Goal: Information Seeking & Learning: Learn about a topic

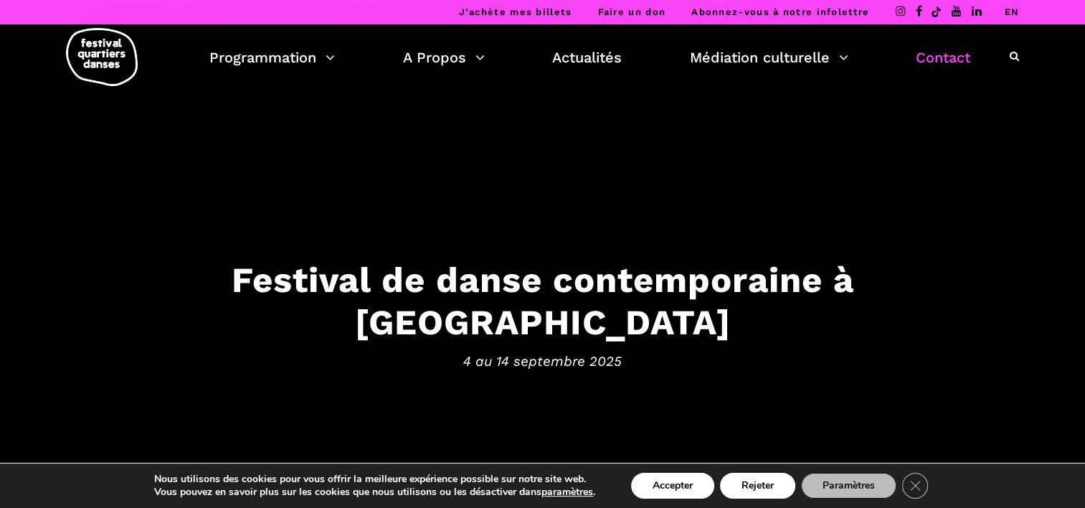
click at [938, 56] on link "Contact" at bounding box center [943, 57] width 54 height 24
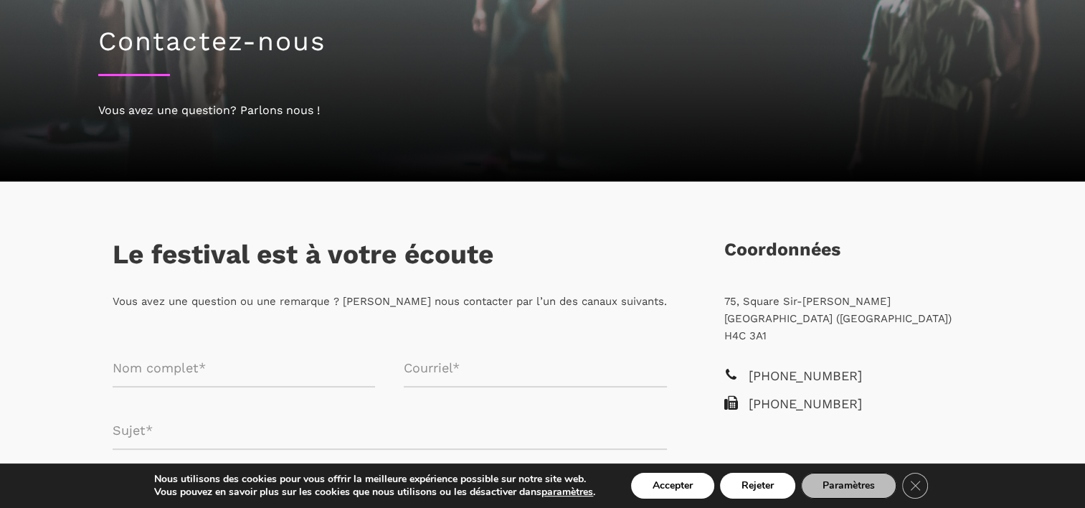
scroll to position [215, 0]
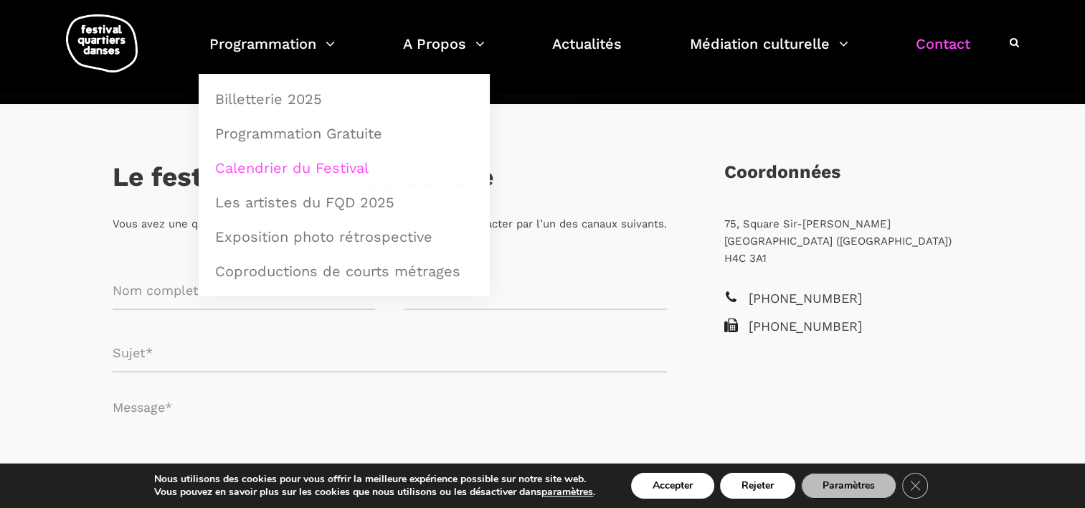
click at [282, 166] on link "Calendrier du Festival" at bounding box center [344, 167] width 275 height 33
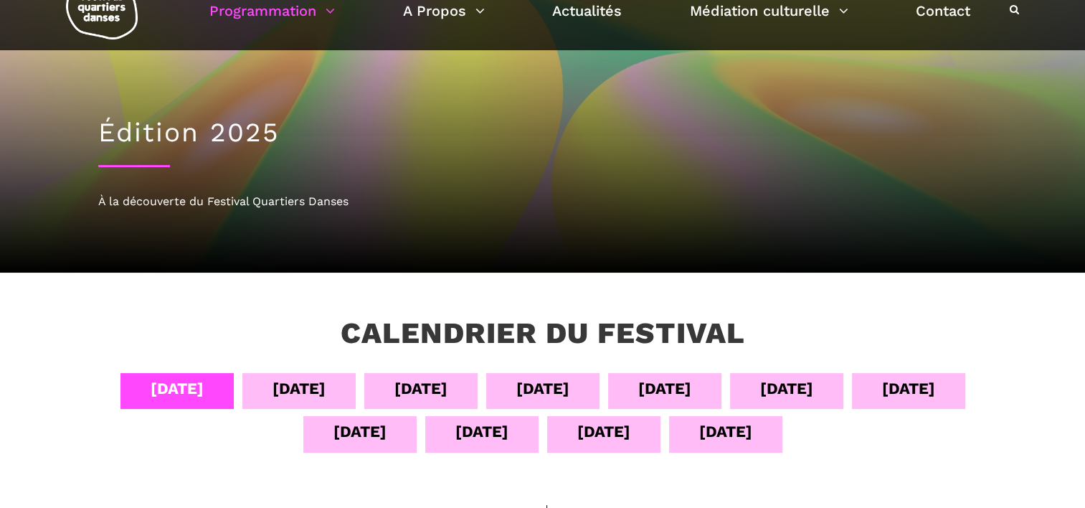
scroll to position [72, 0]
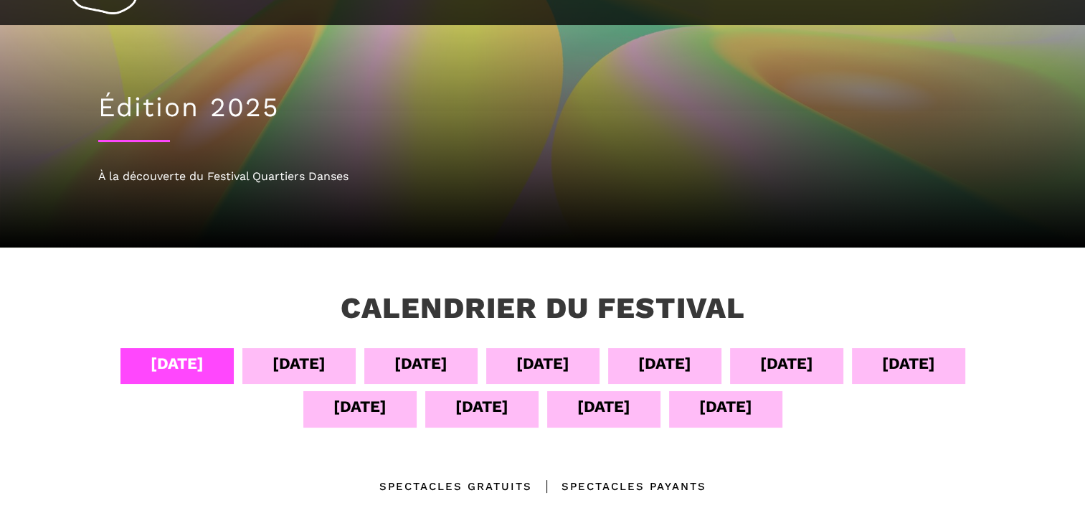
click at [668, 371] on div "08 sept" at bounding box center [664, 363] width 53 height 25
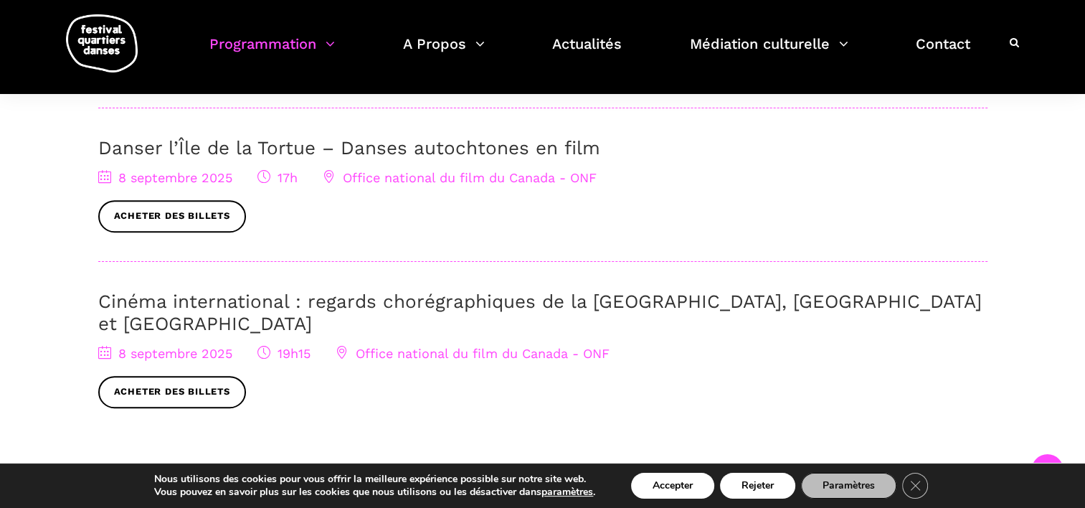
scroll to position [717, 0]
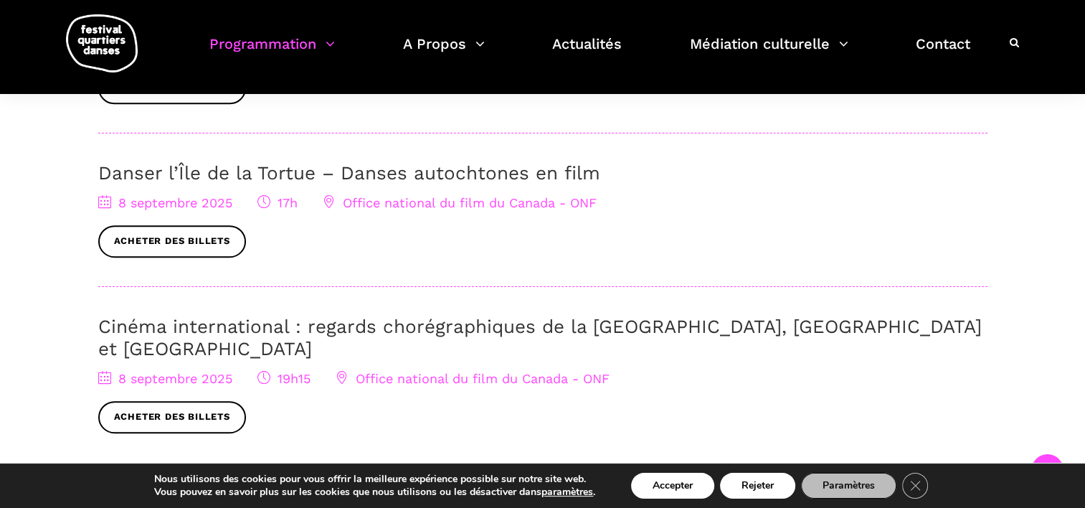
click at [636, 369] on div "8 septembre 2025 19h15 Office national du film du Canada - ONF Acheter des bill…" at bounding box center [542, 401] width 889 height 65
click at [864, 334] on h3 "Cinéma international : regards chorégraphiques de la Pologne, Brighton et Montr…" at bounding box center [542, 338] width 889 height 44
click at [930, 39] on link "Contact" at bounding box center [943, 53] width 54 height 42
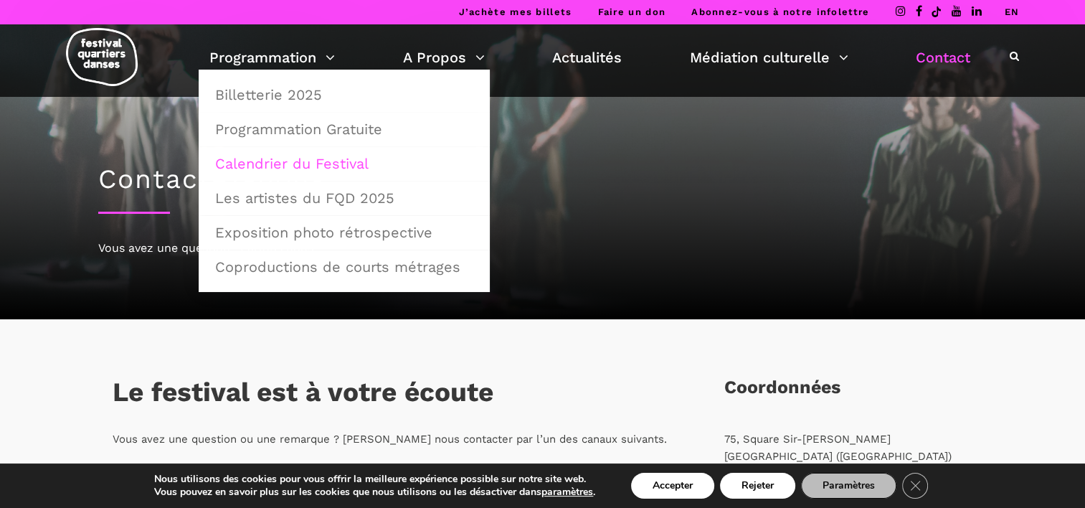
click at [307, 163] on link "Calendrier du Festival" at bounding box center [344, 163] width 275 height 33
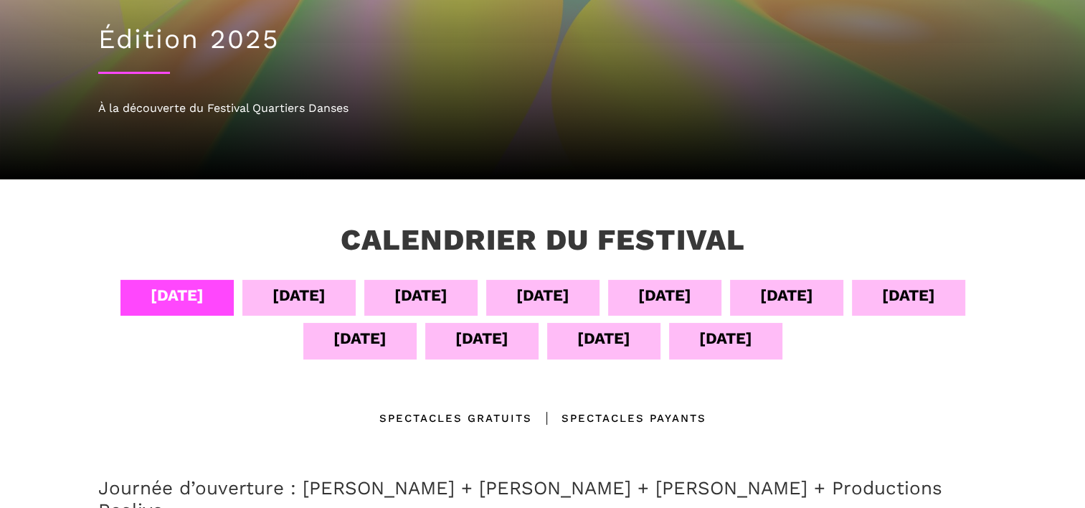
scroll to position [143, 0]
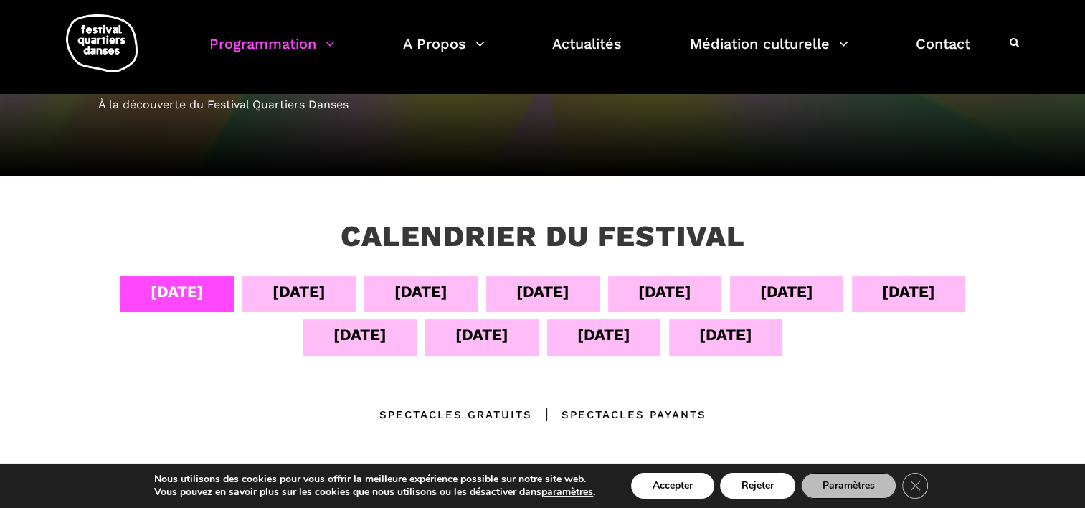
click at [479, 334] on div "[DATE]" at bounding box center [481, 334] width 53 height 25
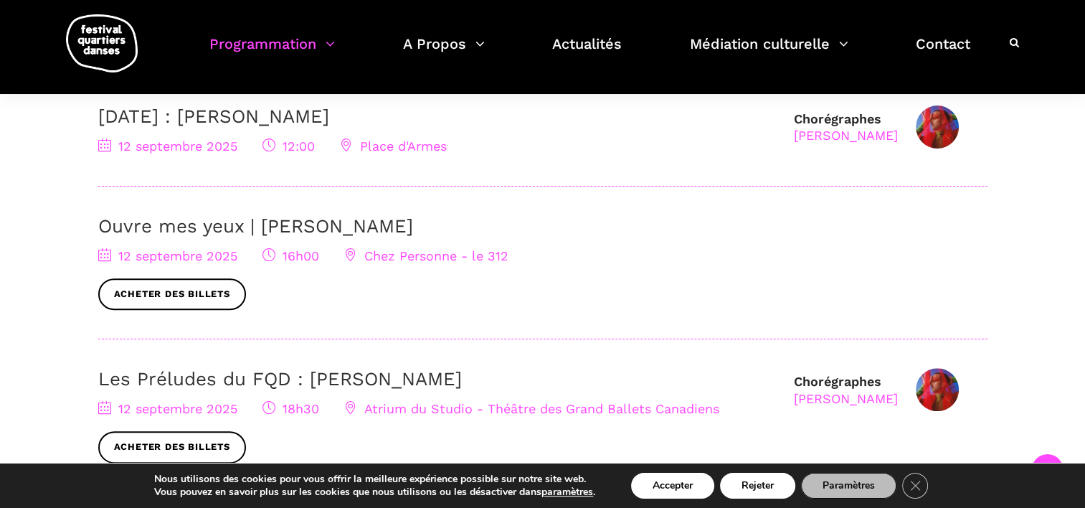
scroll to position [359, 0]
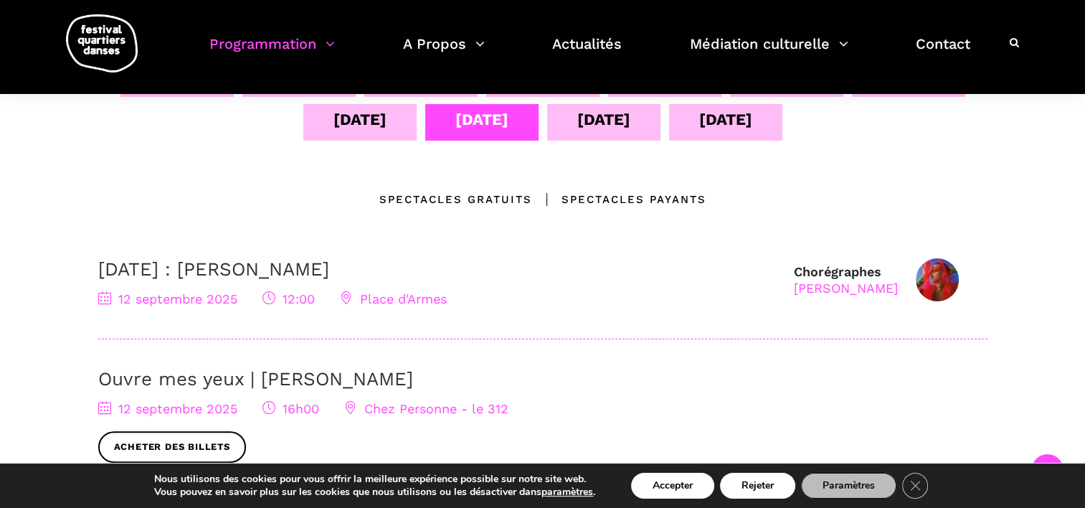
click at [587, 128] on div "[DATE]" at bounding box center [603, 119] width 53 height 25
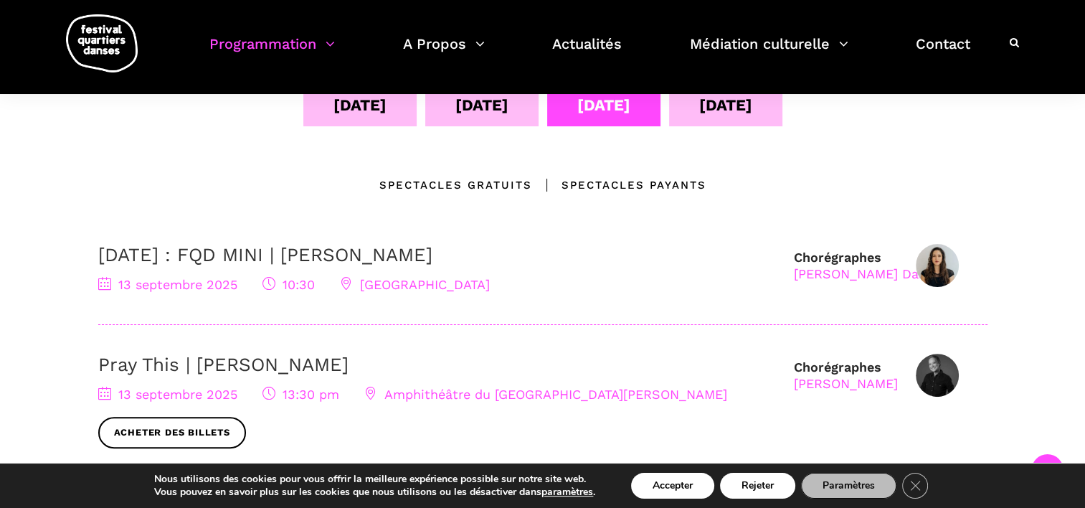
scroll to position [287, 0]
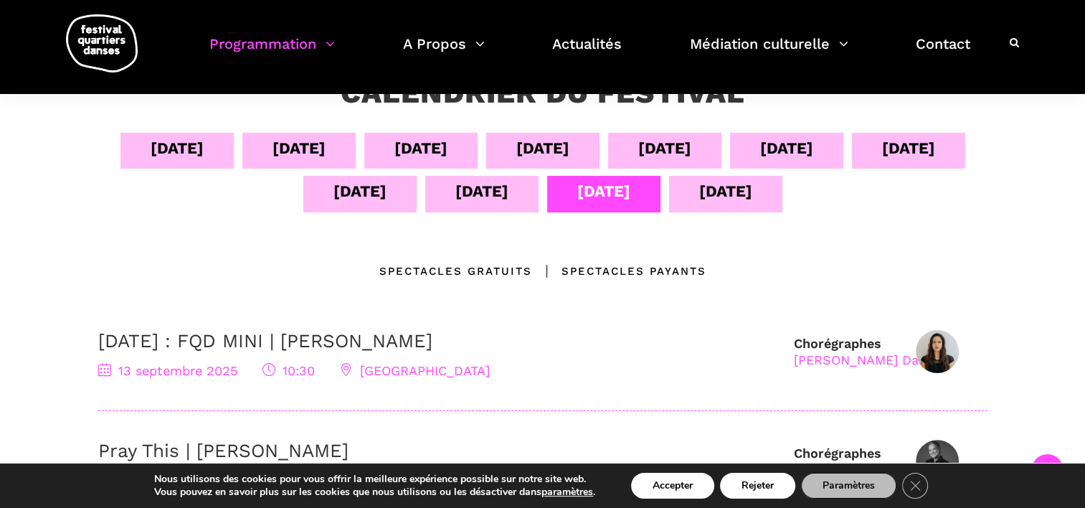
click at [706, 192] on div "[DATE]" at bounding box center [725, 191] width 53 height 25
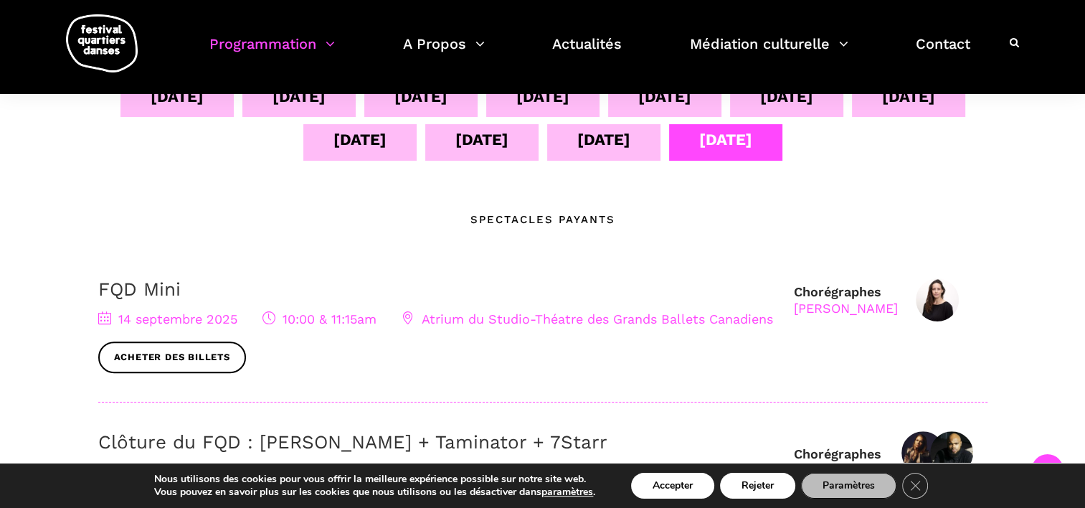
scroll to position [215, 0]
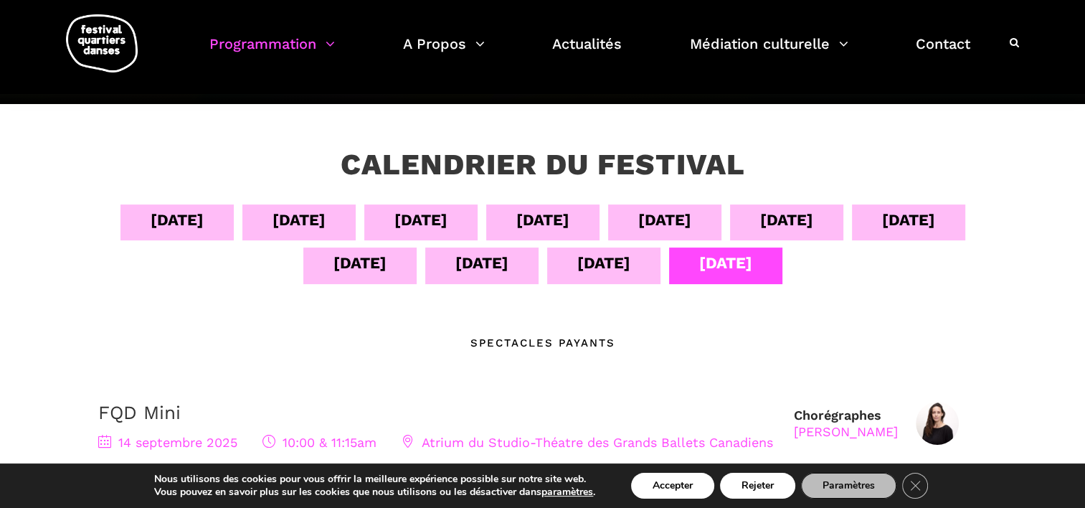
click at [369, 265] on div "11 sept" at bounding box center [359, 262] width 53 height 25
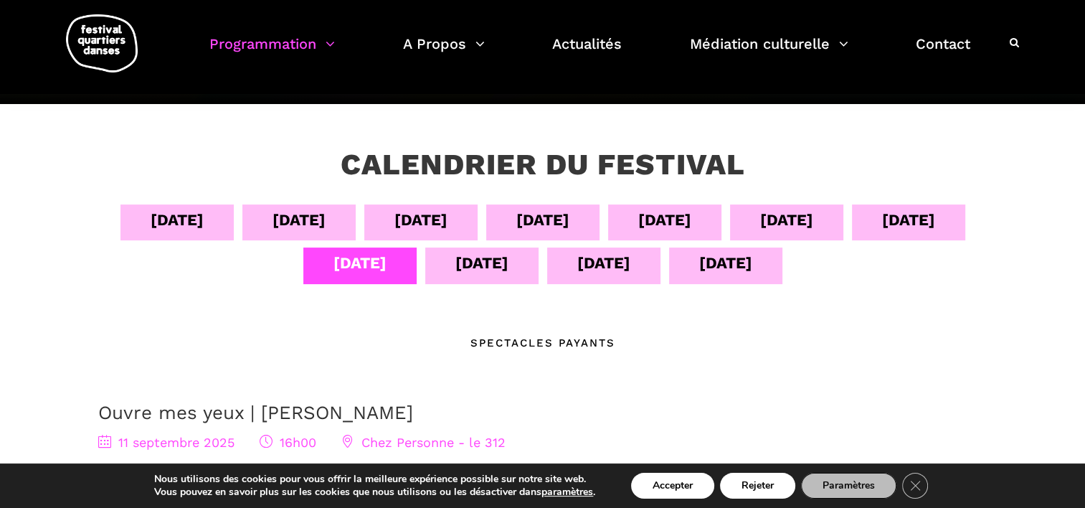
click at [919, 221] on div "10 sept" at bounding box center [908, 219] width 53 height 25
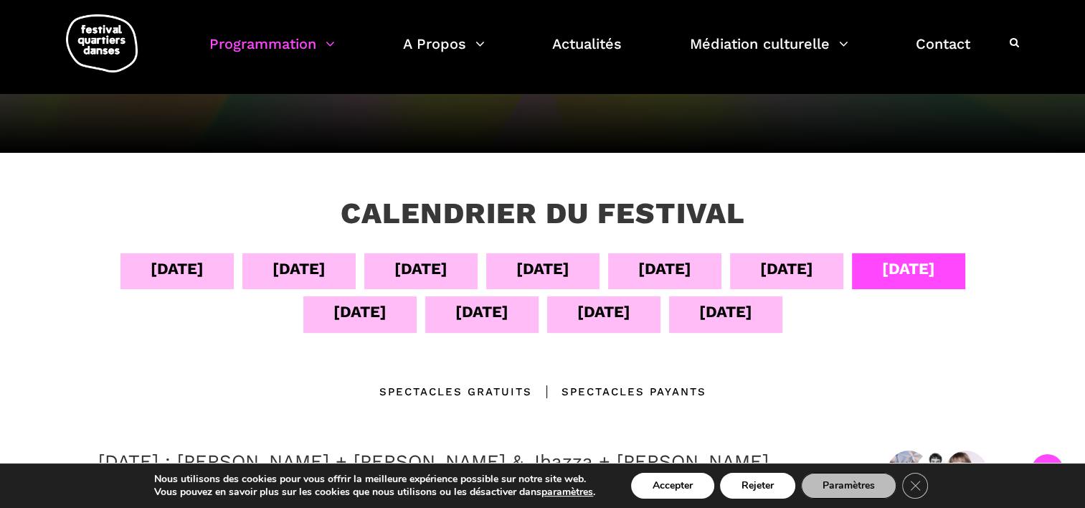
scroll to position [143, 0]
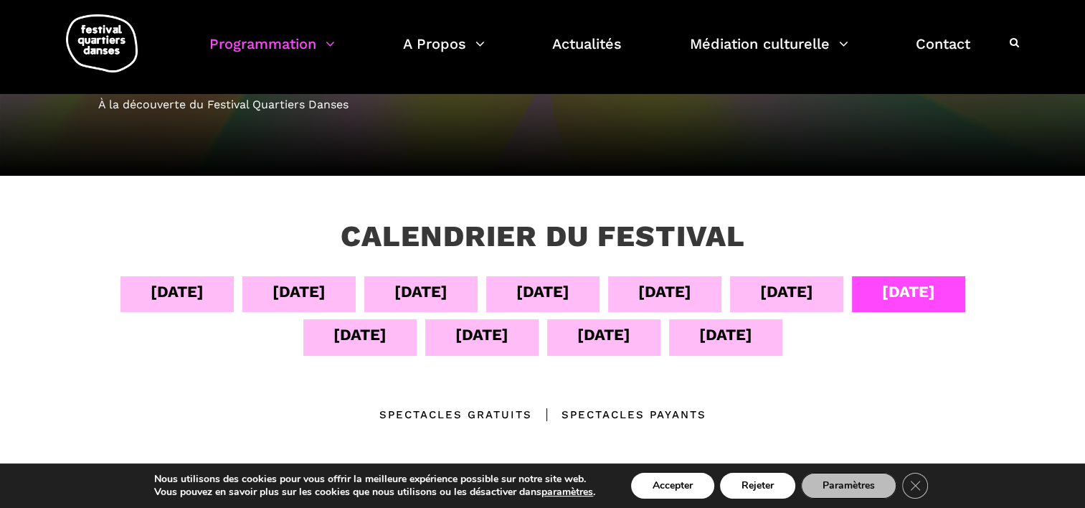
click at [789, 283] on div "09 sept" at bounding box center [786, 291] width 53 height 25
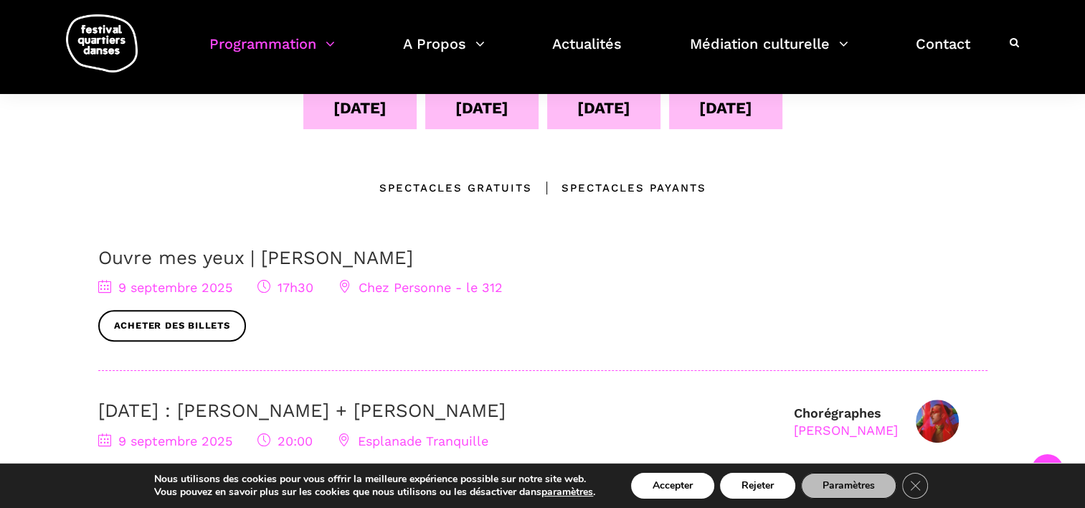
scroll to position [215, 0]
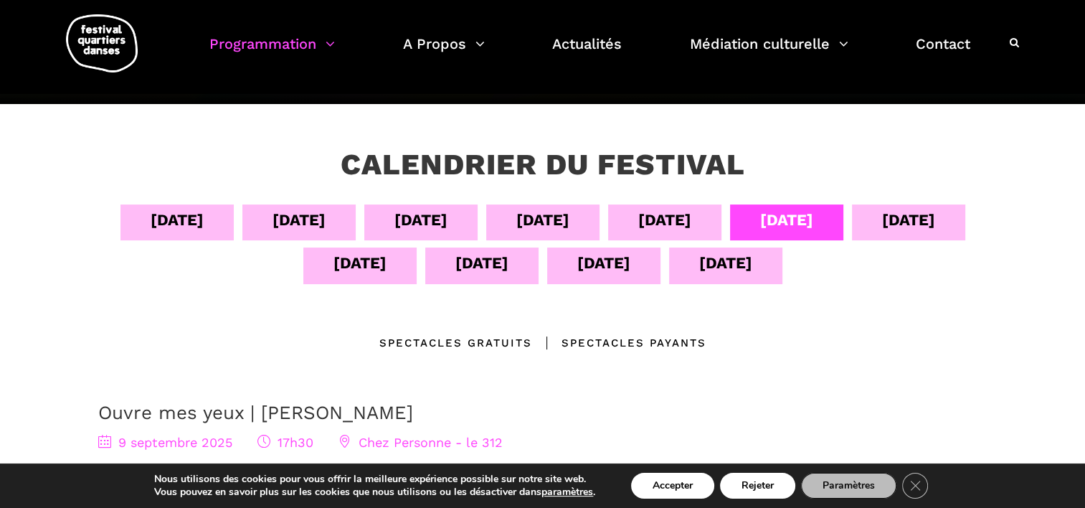
click at [561, 221] on div "07 sept" at bounding box center [542, 219] width 53 height 25
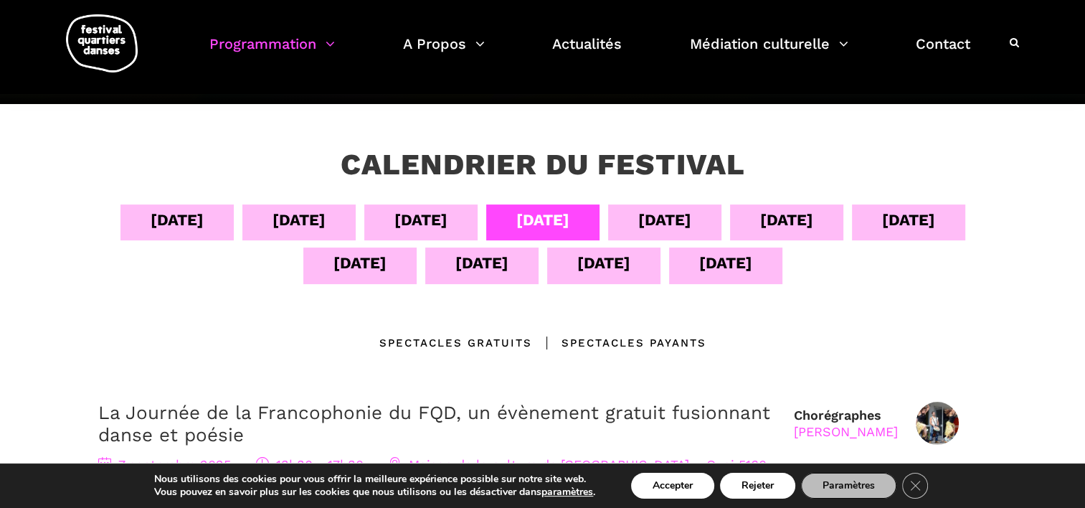
click at [439, 215] on div "06 sept" at bounding box center [420, 219] width 53 height 25
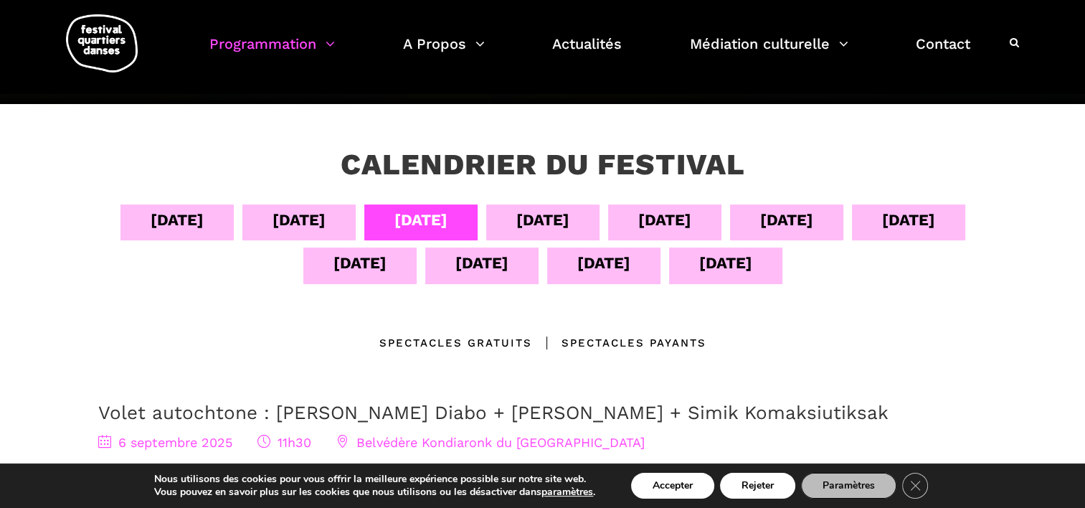
click at [316, 219] on div "05 sept" at bounding box center [298, 219] width 53 height 25
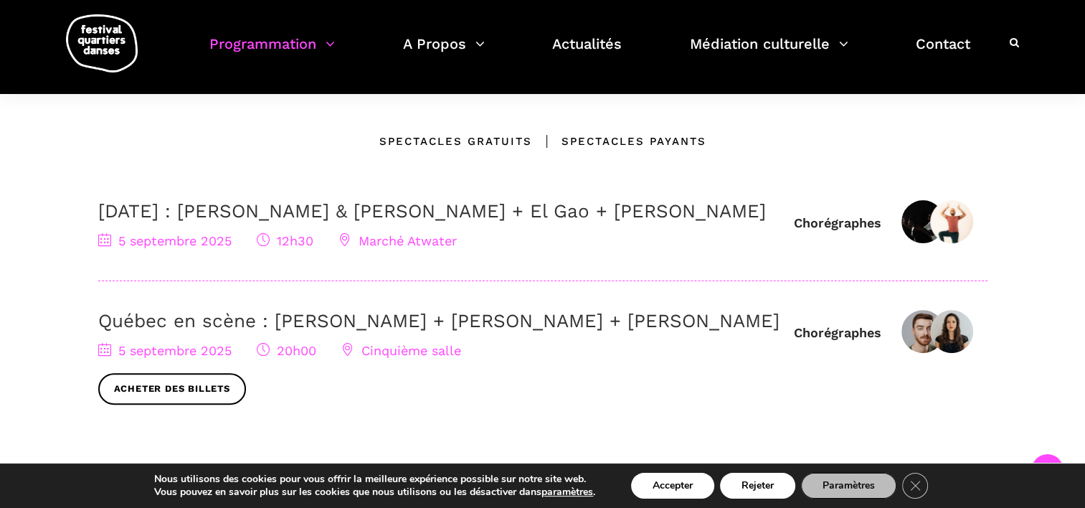
scroll to position [359, 0]
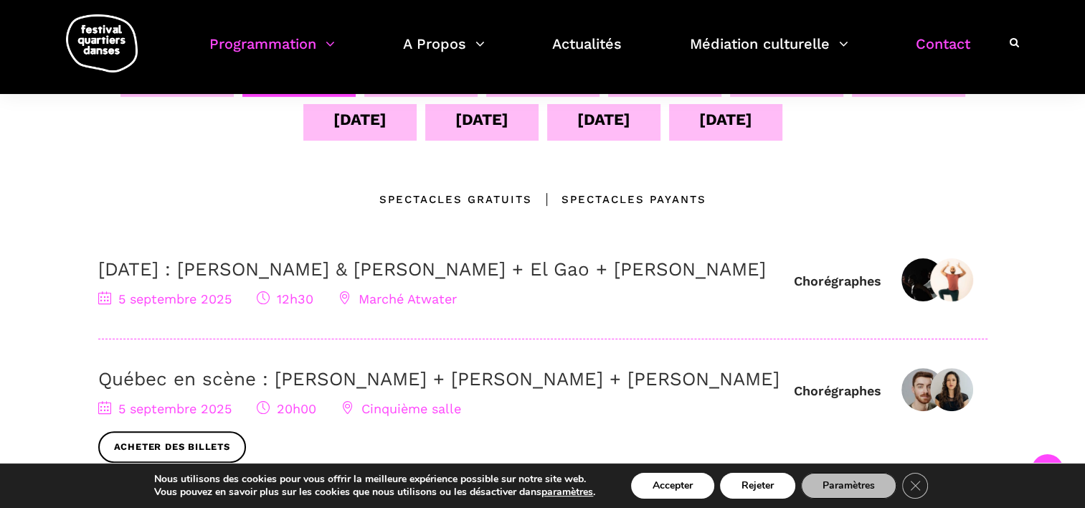
click at [930, 39] on link "Contact" at bounding box center [943, 53] width 54 height 42
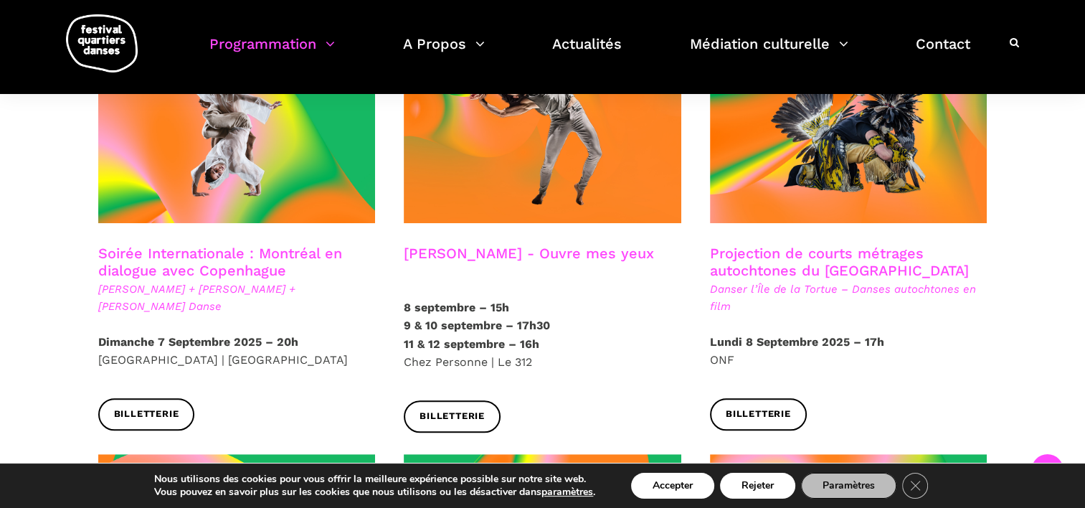
scroll to position [932, 0]
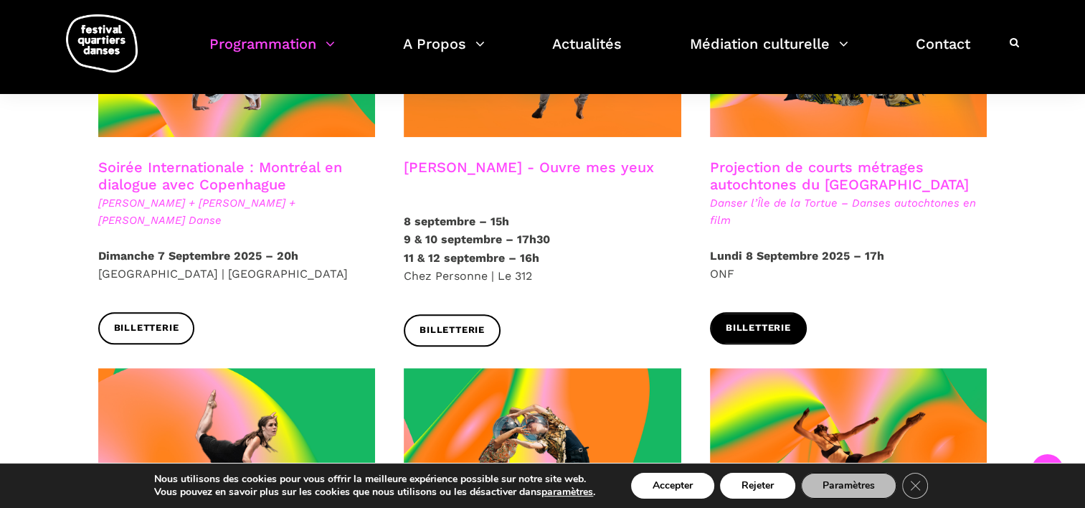
click at [788, 321] on span "Billetterie" at bounding box center [758, 328] width 65 height 15
